Goal: Information Seeking & Learning: Find specific fact

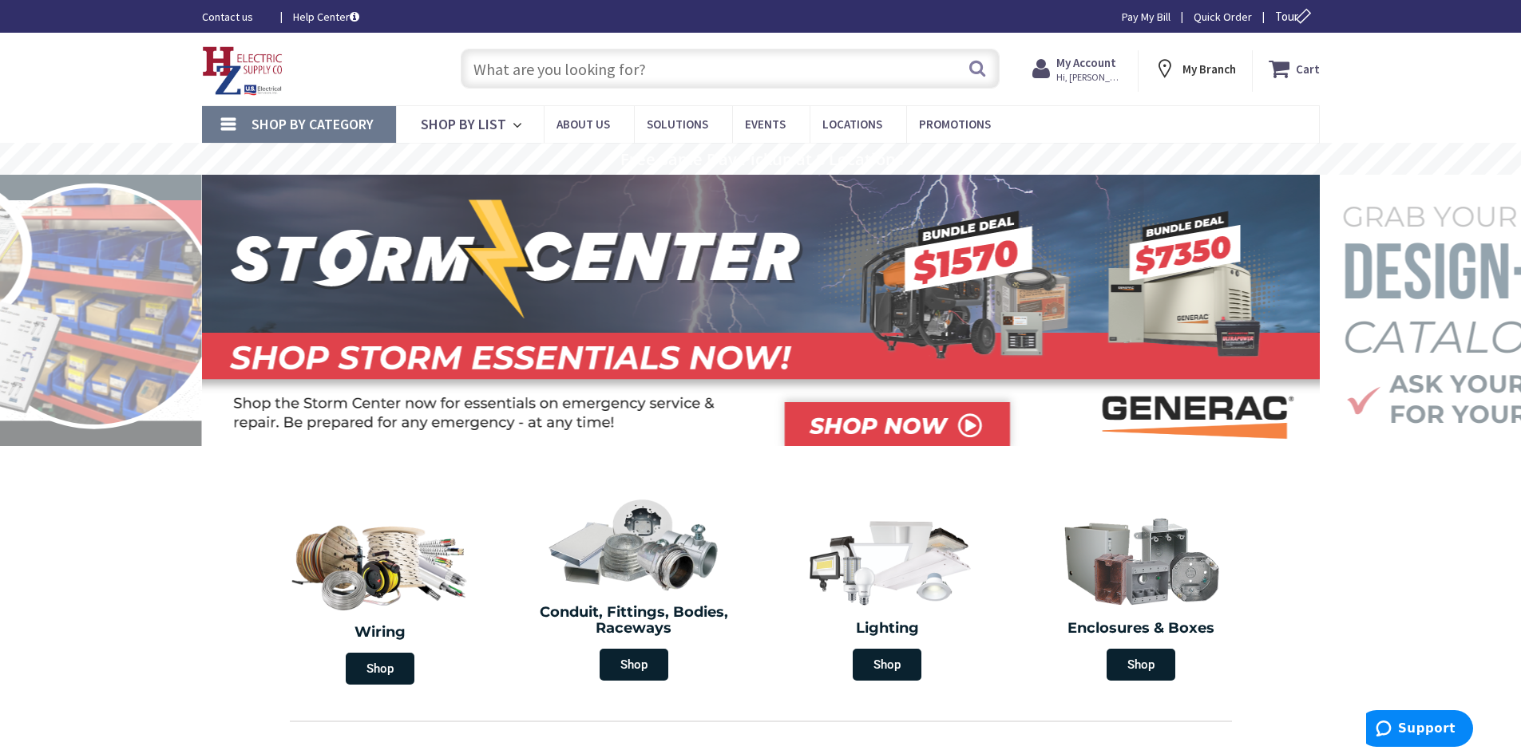
click at [516, 77] on input "text" at bounding box center [730, 69] width 539 height 40
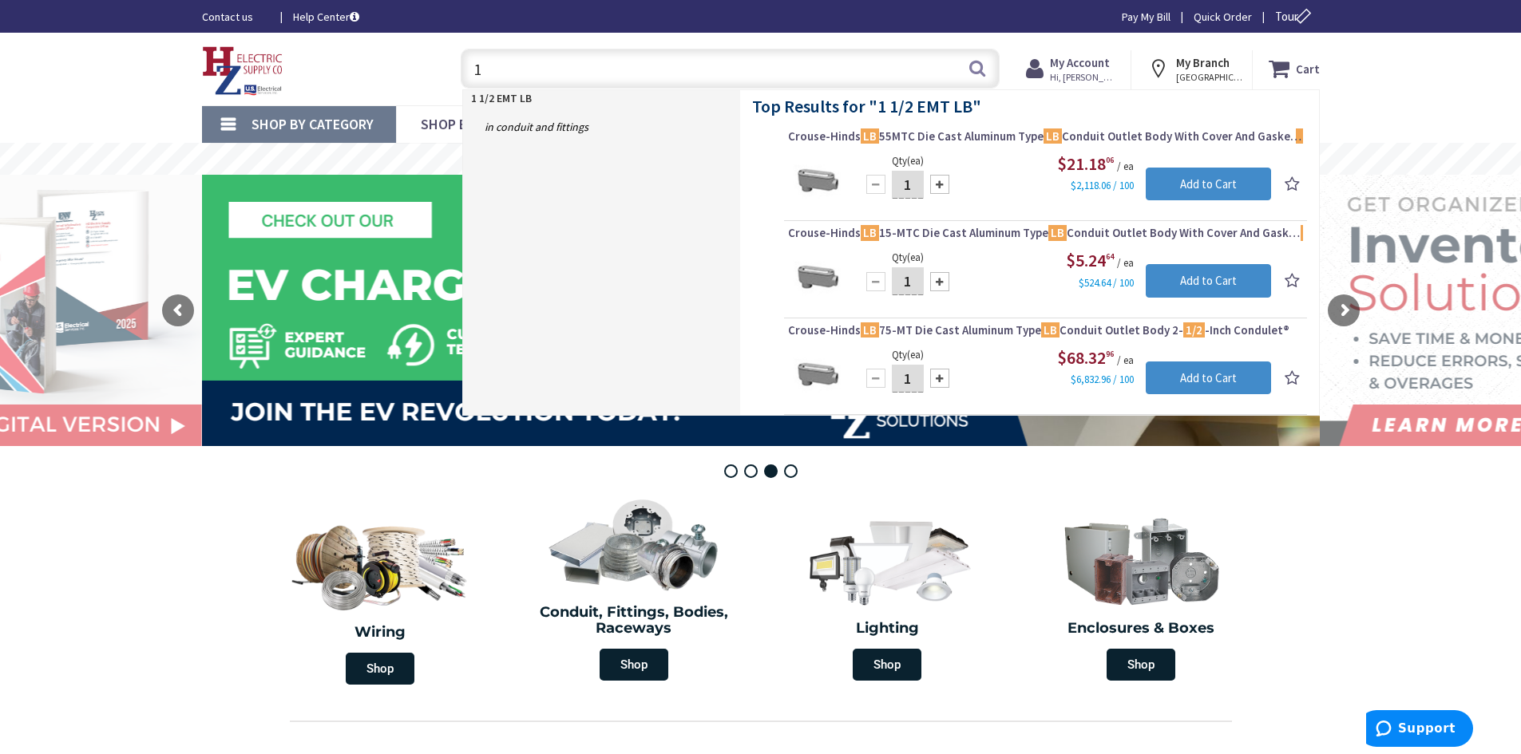
type input "1"
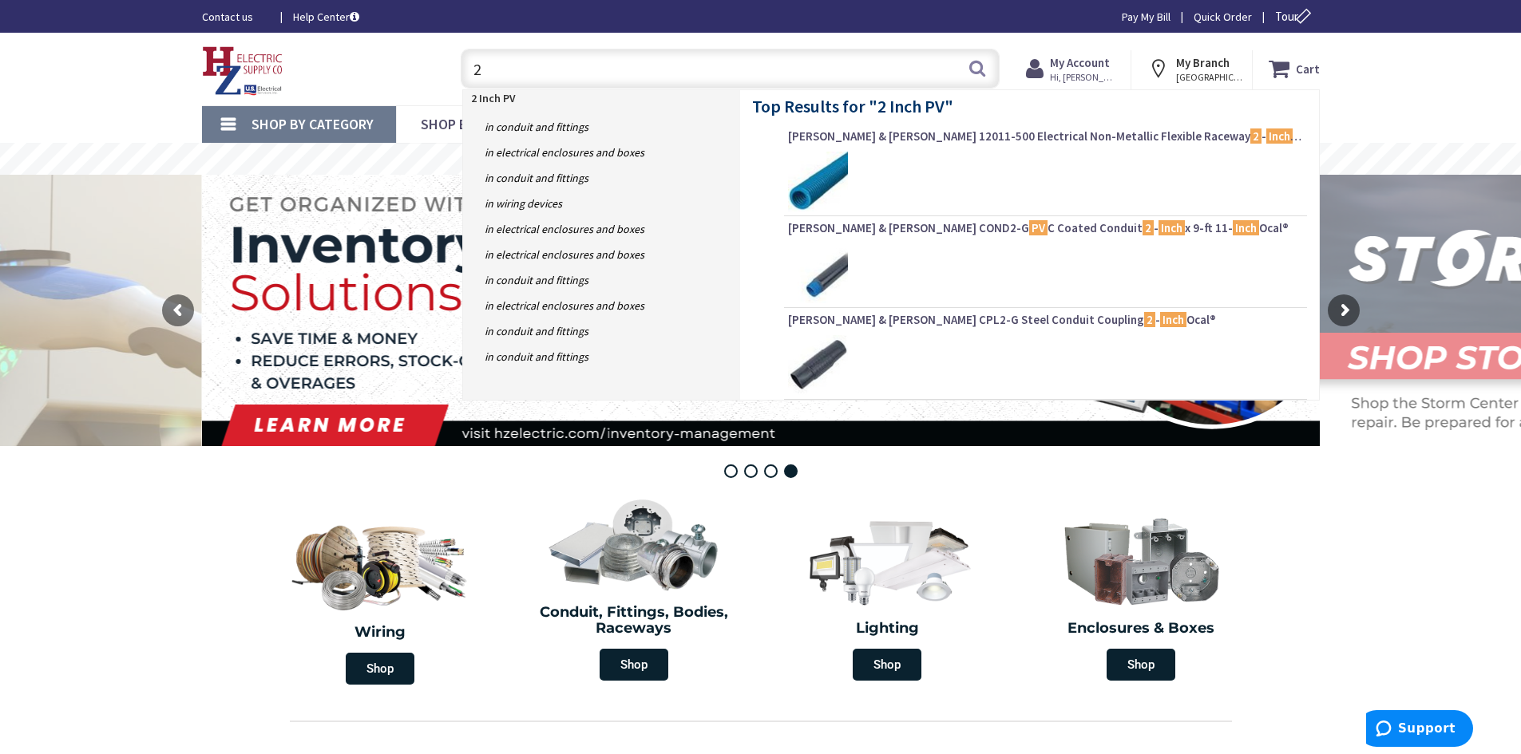
type input "2"
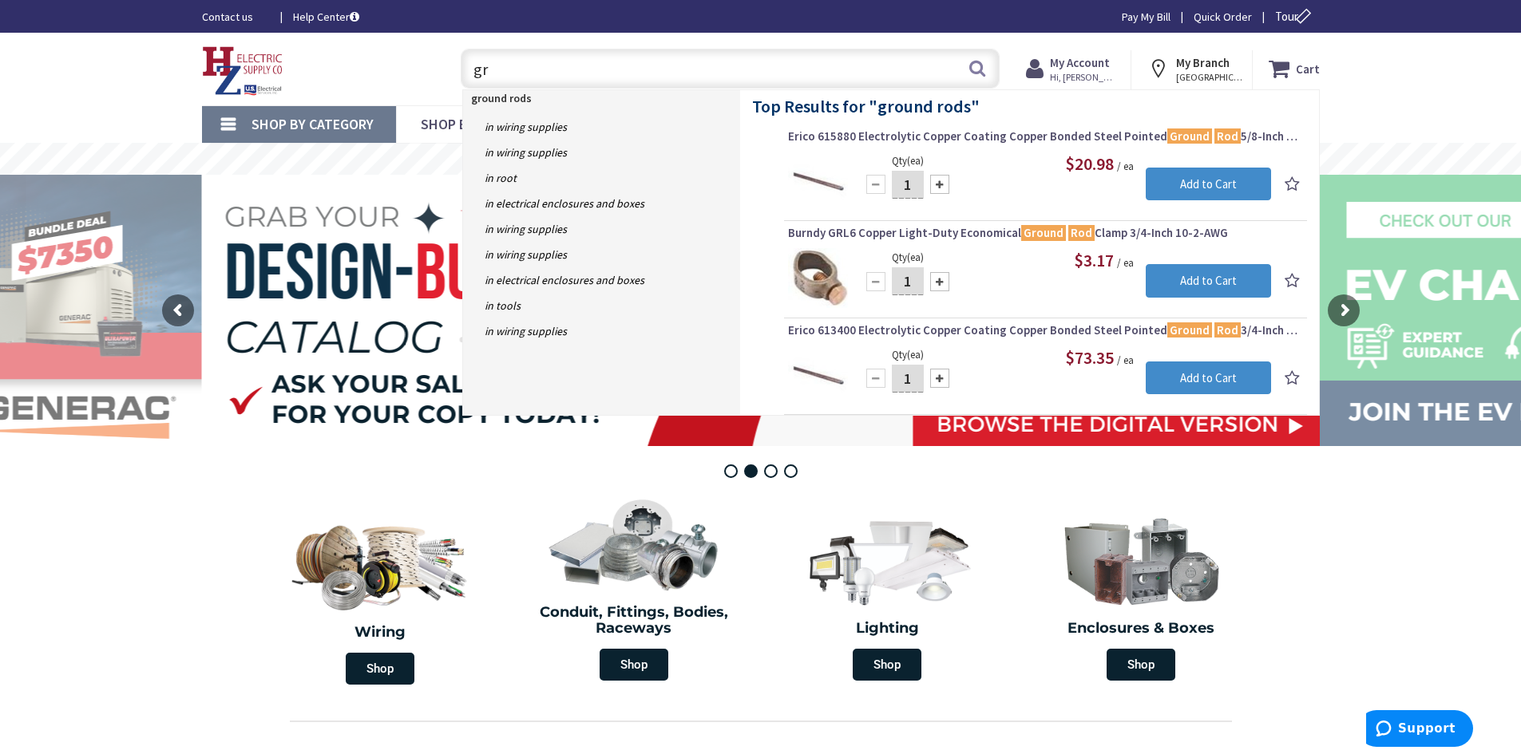
type input "g"
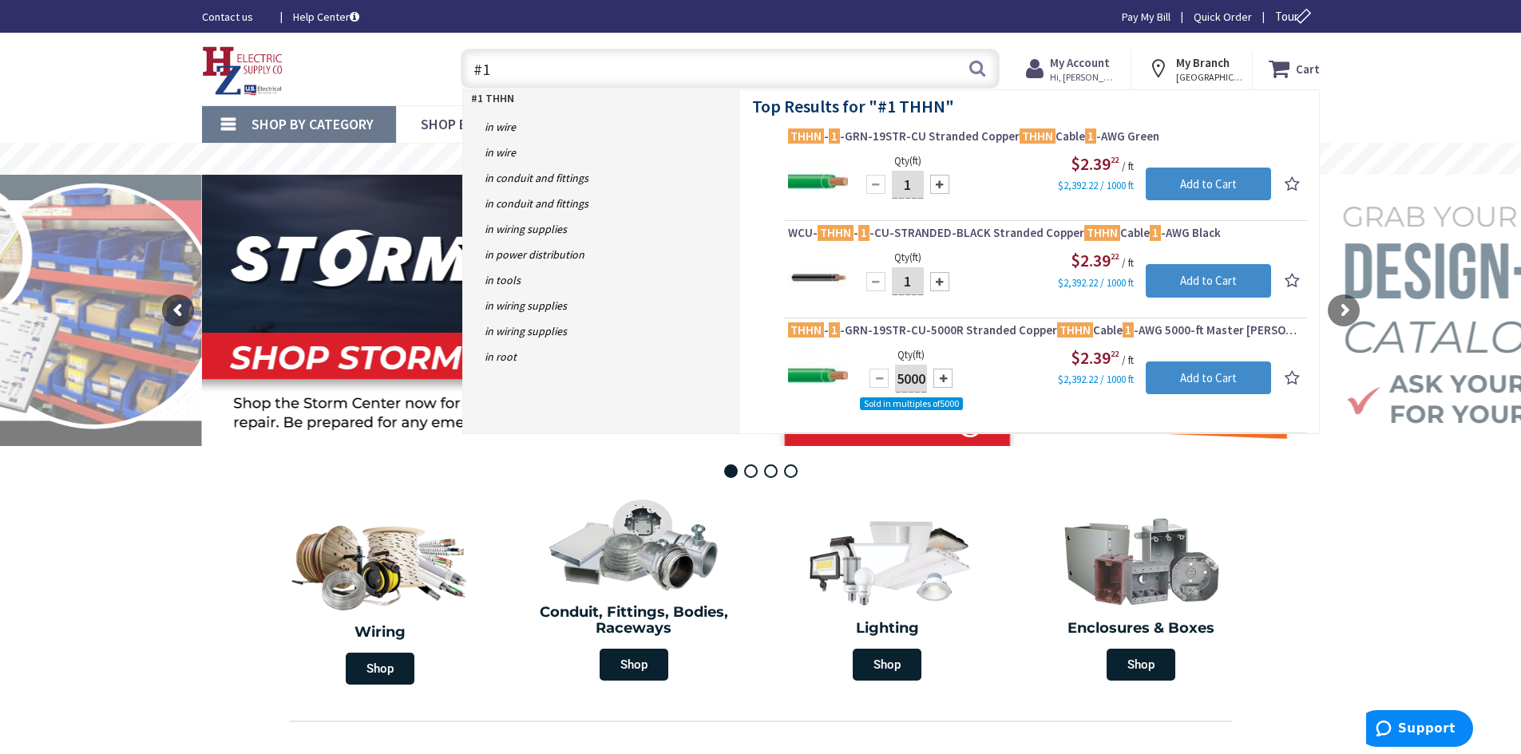
type input "#"
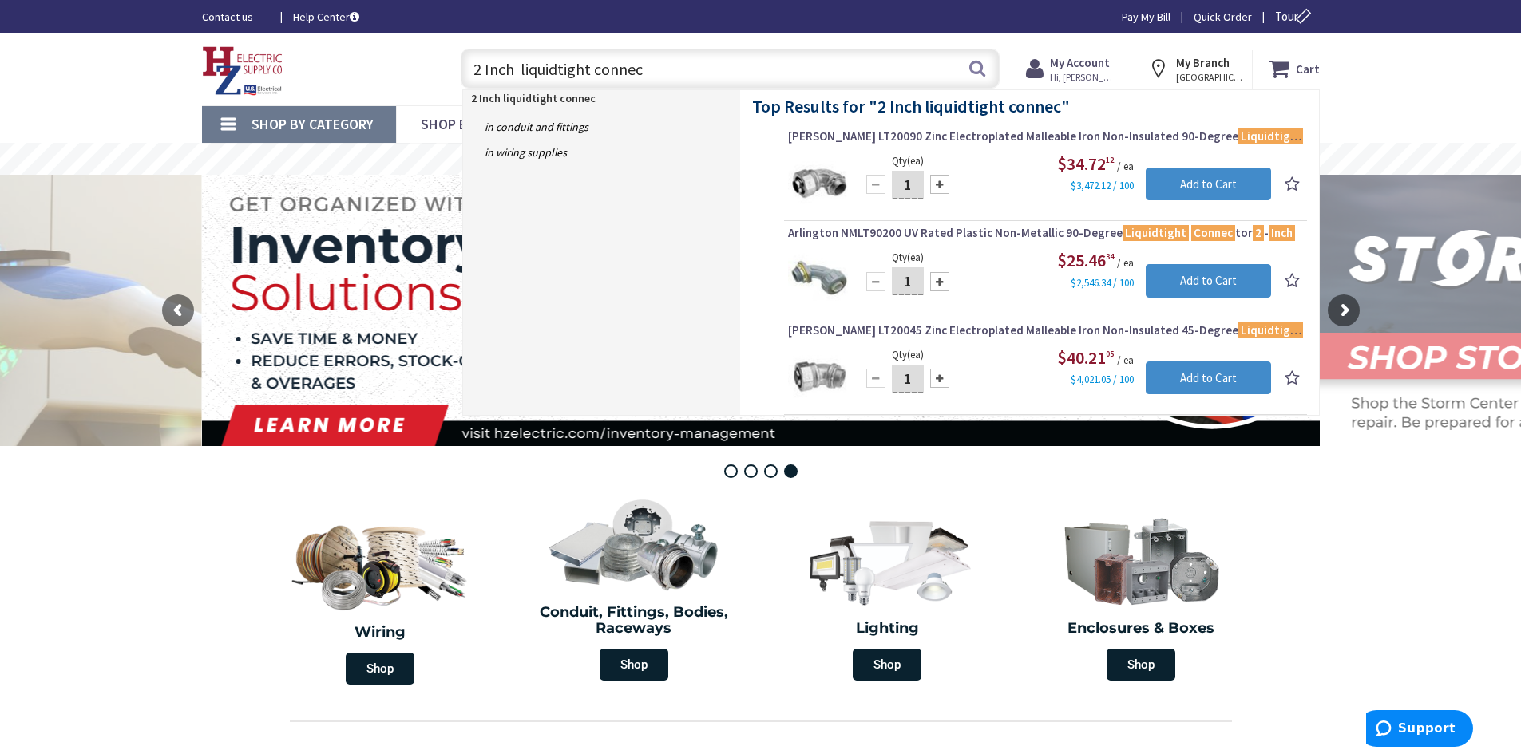
click at [477, 70] on input "2 Inch liquidtight connec" at bounding box center [730, 69] width 539 height 40
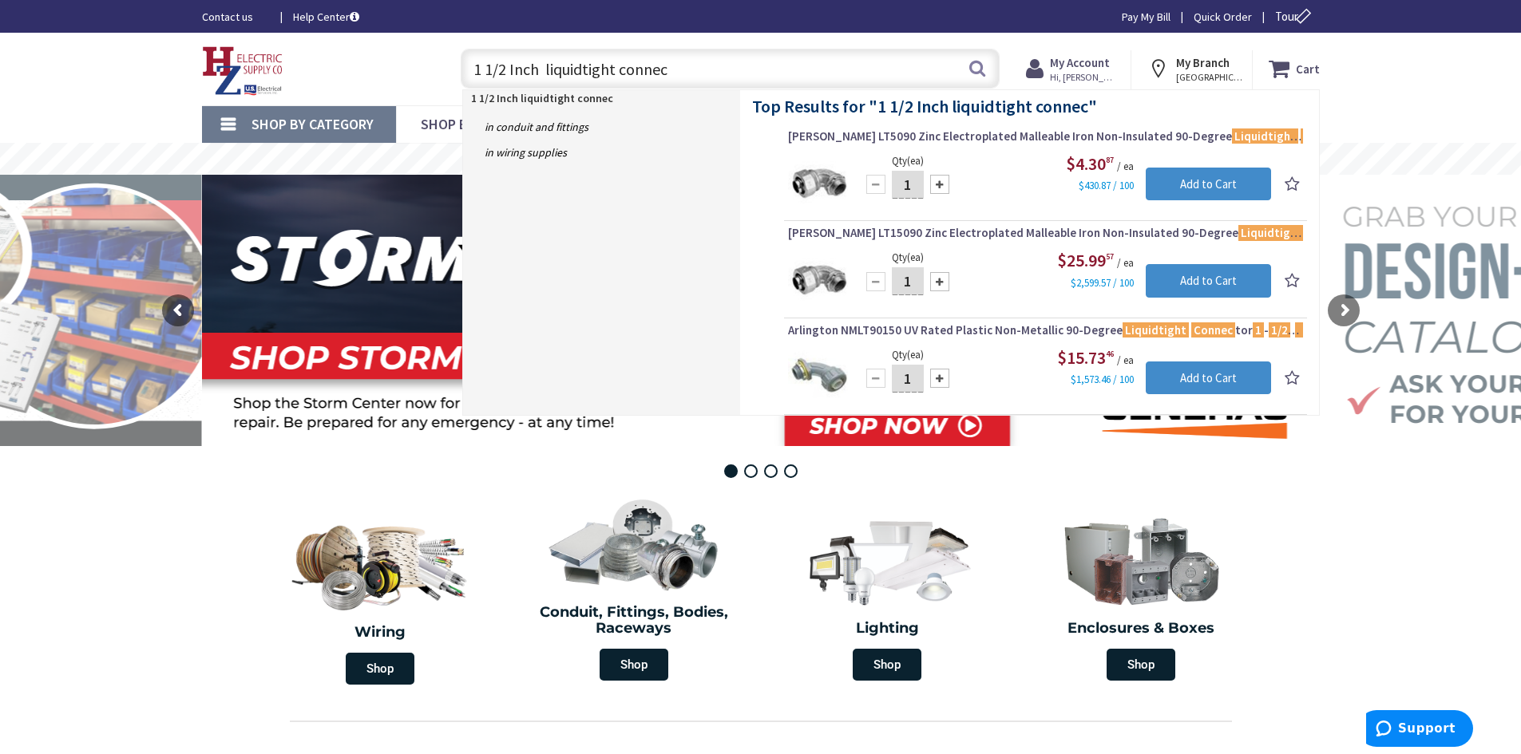
click at [678, 76] on input "1 1/2 Inch liquidtight connec" at bounding box center [730, 69] width 539 height 40
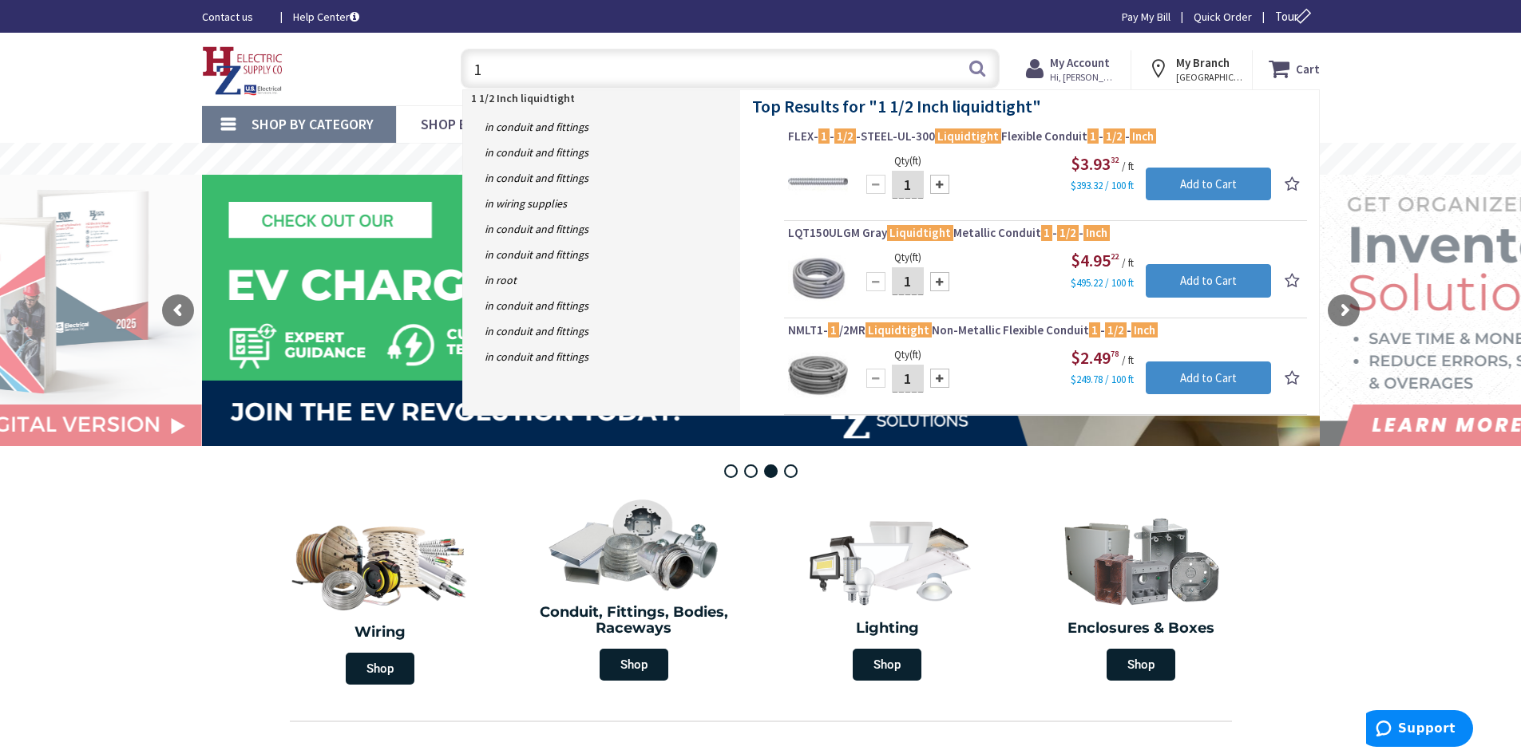
type input "1"
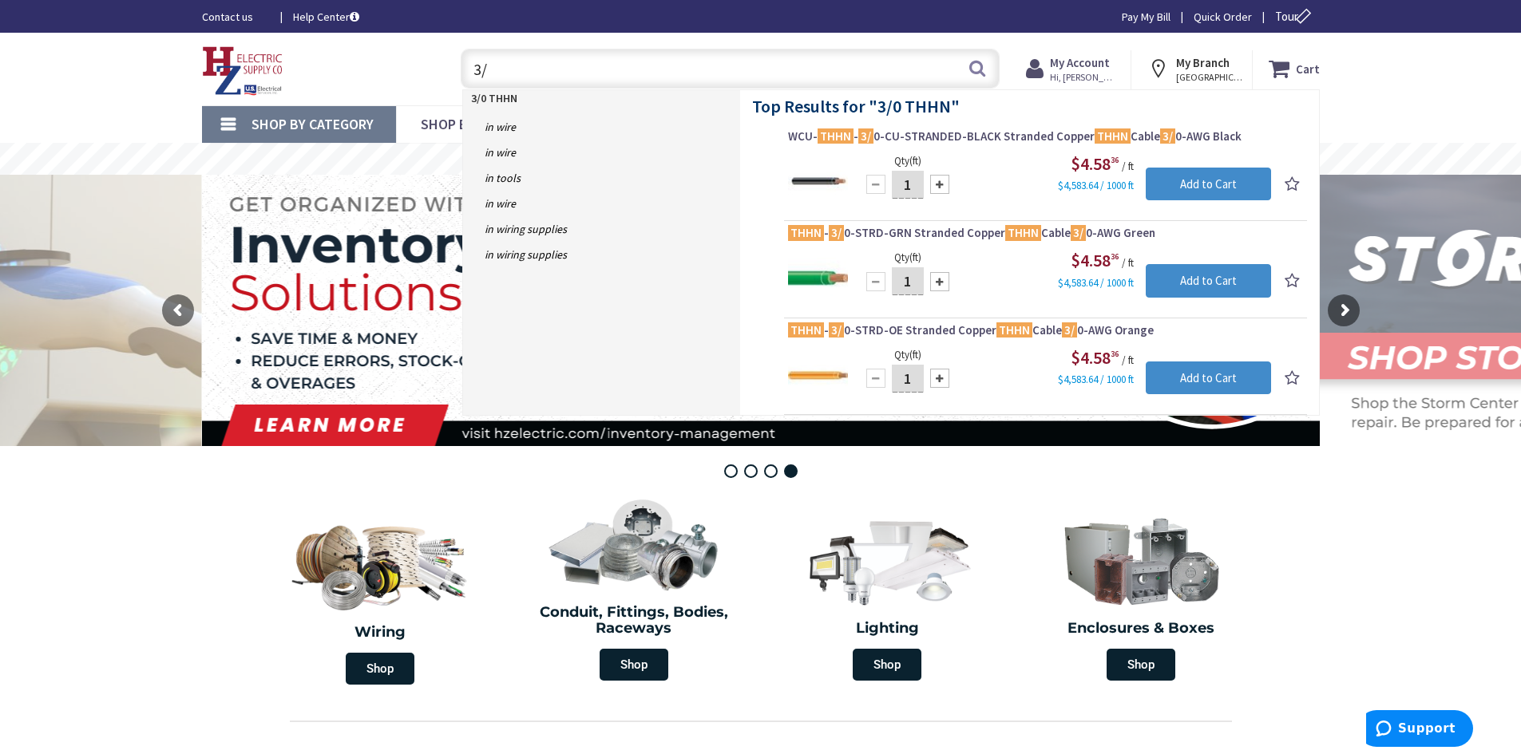
type input "3"
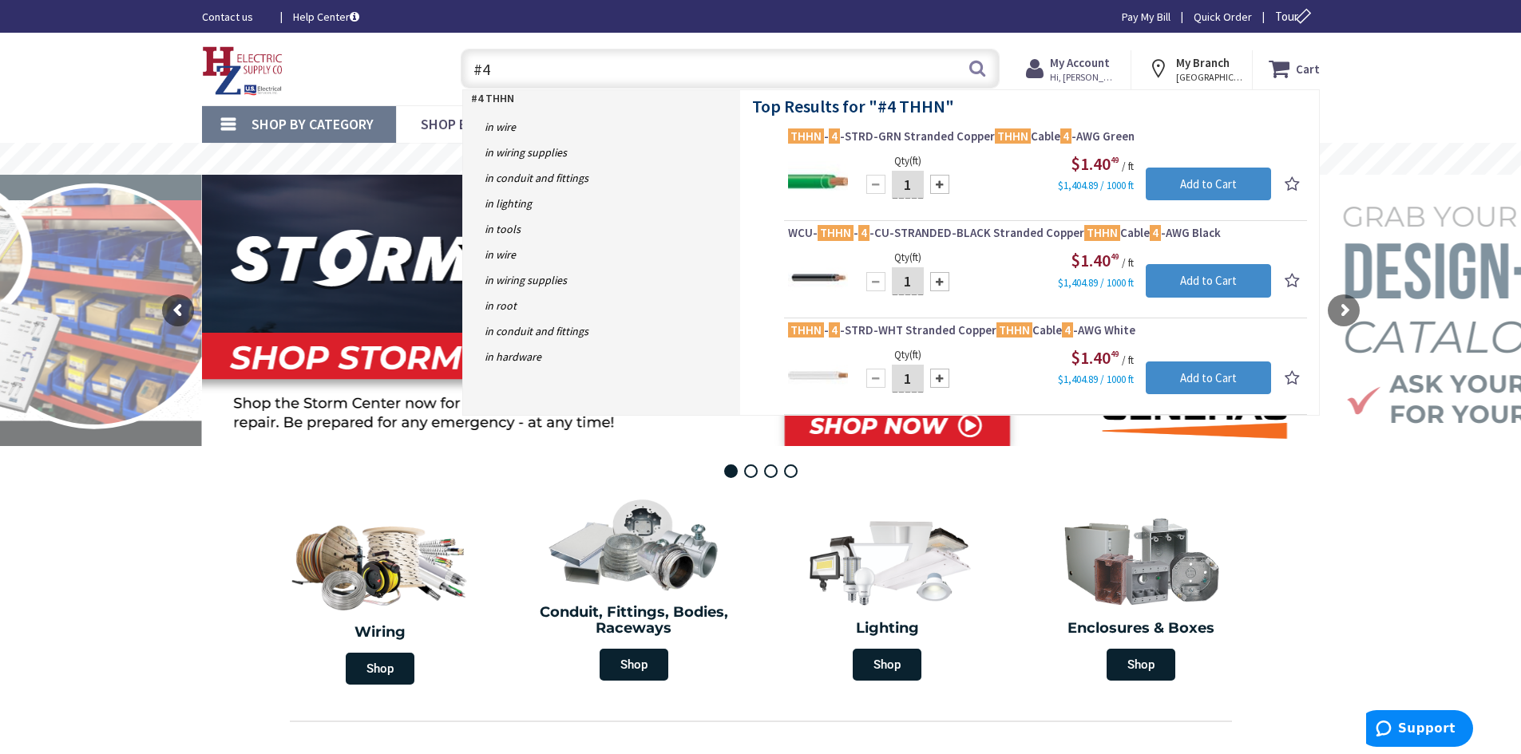
type input "#"
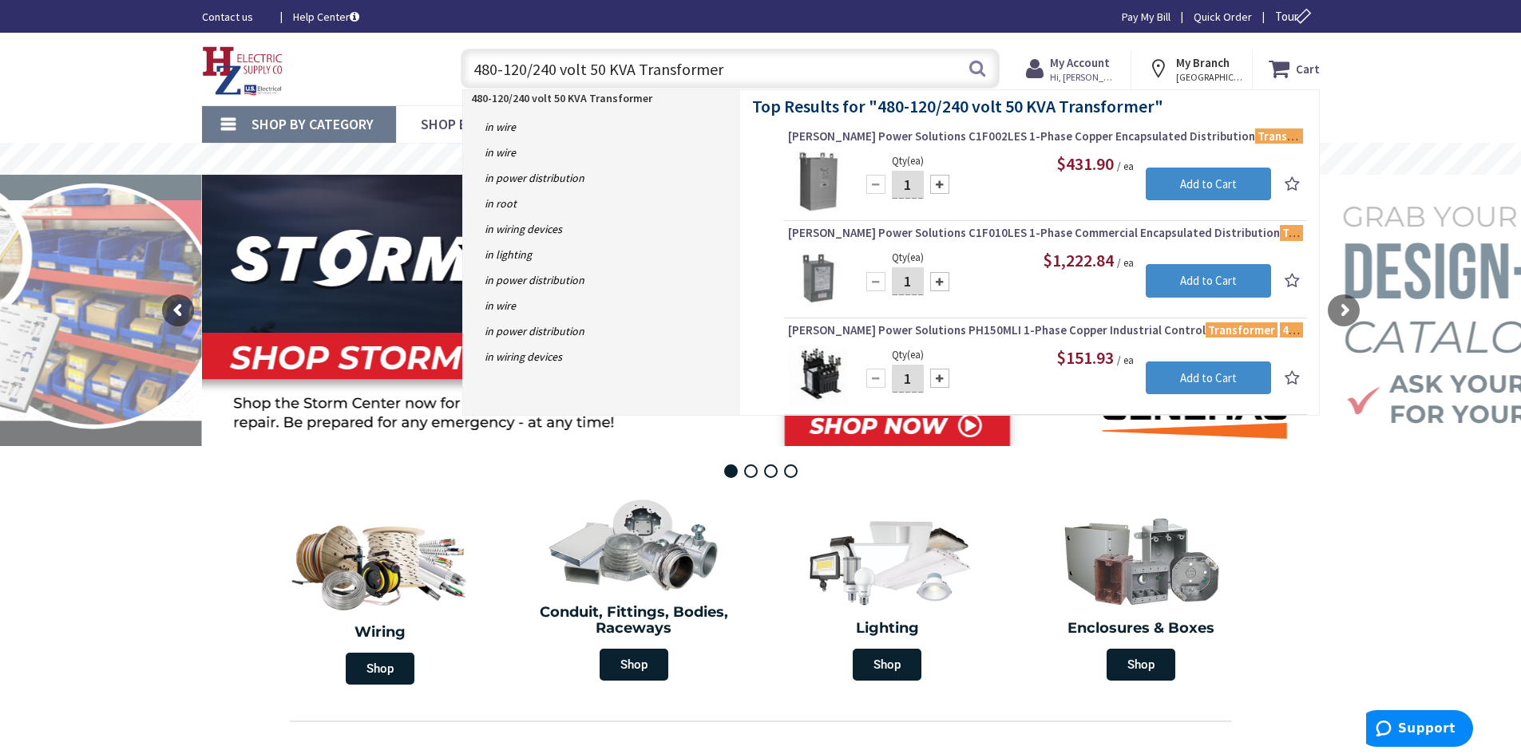
click at [637, 69] on input "480-120/240 volt 50 KVA Transformer" at bounding box center [730, 69] width 539 height 40
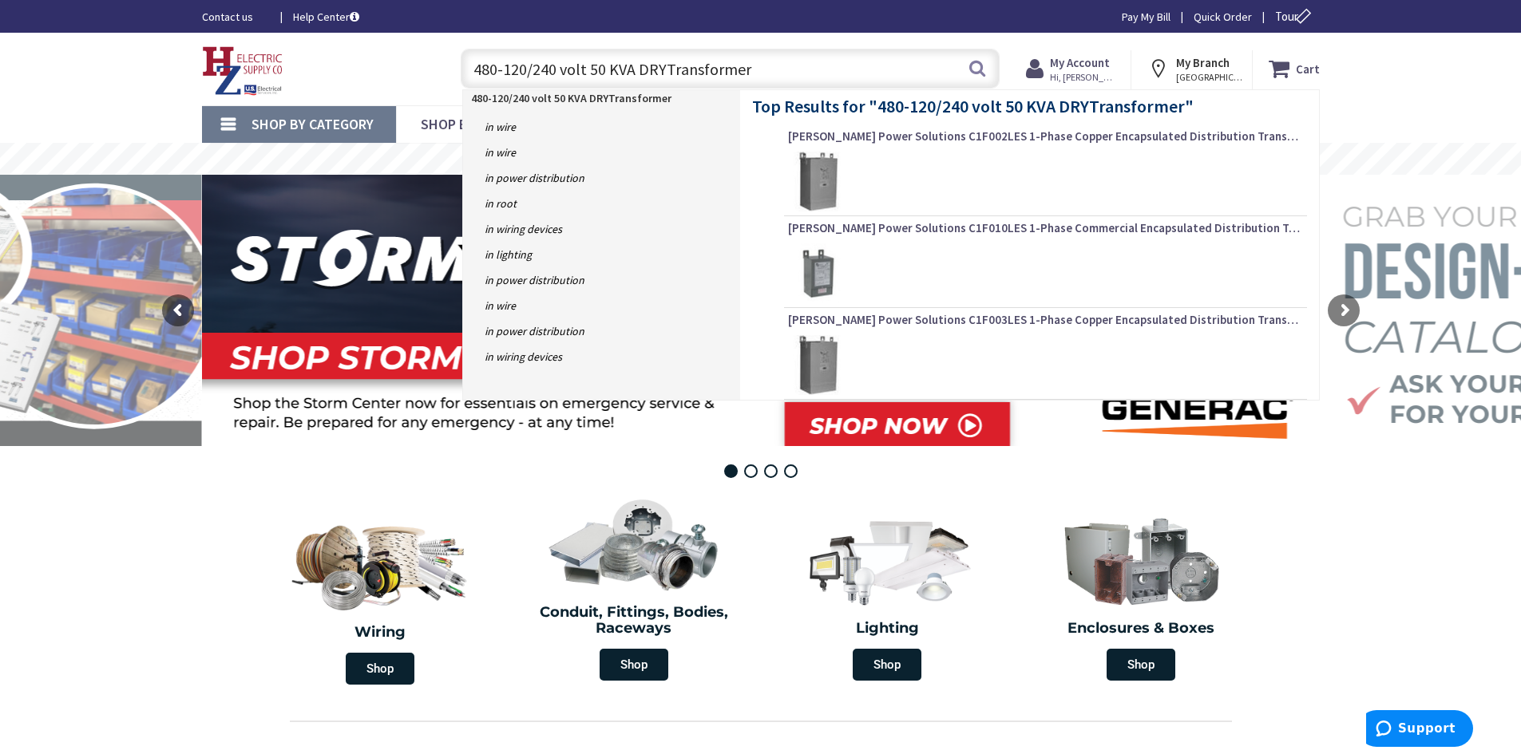
type input "480-120/240 volt 50 KVA DRY Transformer"
